Goal: Task Accomplishment & Management: Complete application form

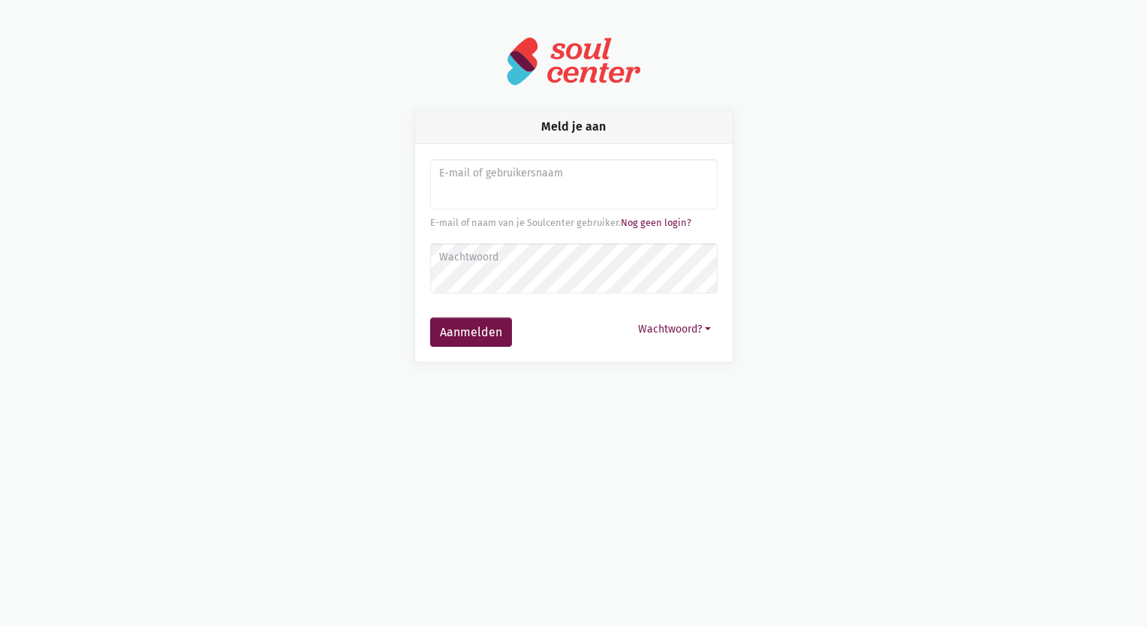
click at [652, 197] on input "Aanmelden" at bounding box center [574, 184] width 288 height 51
type input "opnamedienst@strafael.zkj.be"
click at [495, 339] on button "Aanmelden" at bounding box center [471, 333] width 82 height 30
click at [672, 224] on link "Nog geen login?" at bounding box center [656, 222] width 71 height 11
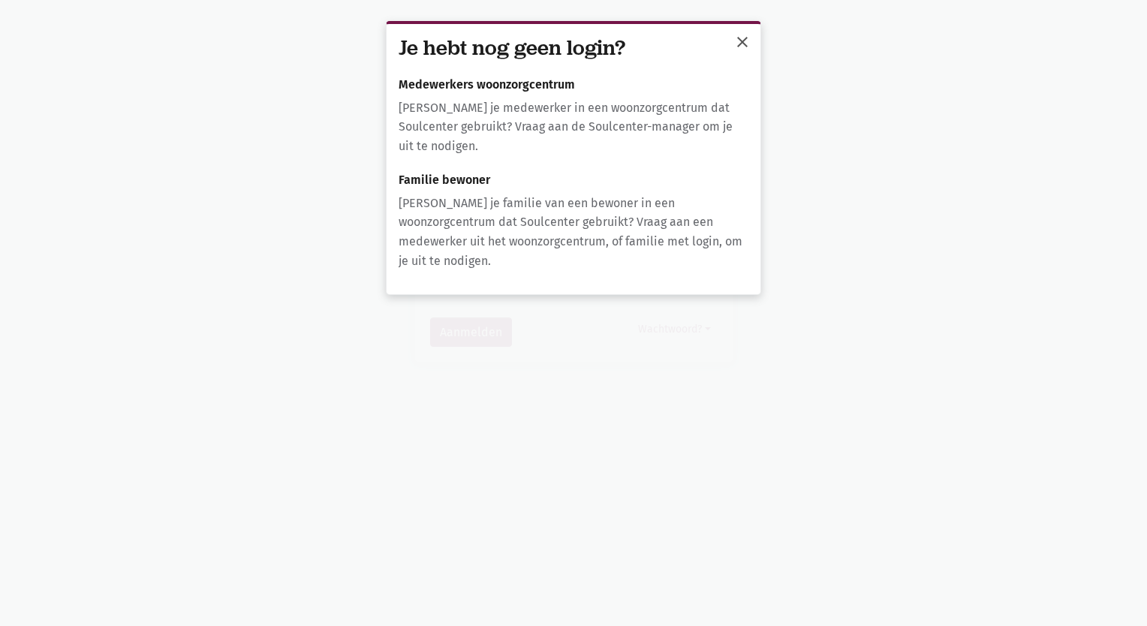
click at [742, 43] on span "close" at bounding box center [742, 42] width 18 height 18
